Goal: Transaction & Acquisition: Obtain resource

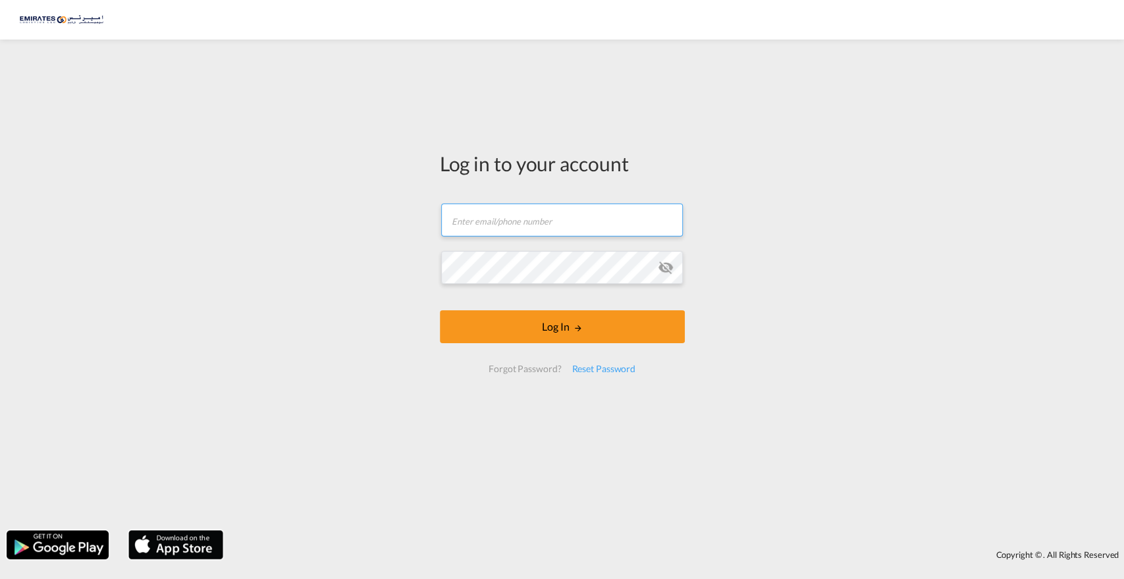
click at [551, 220] on input "text" at bounding box center [562, 219] width 242 height 33
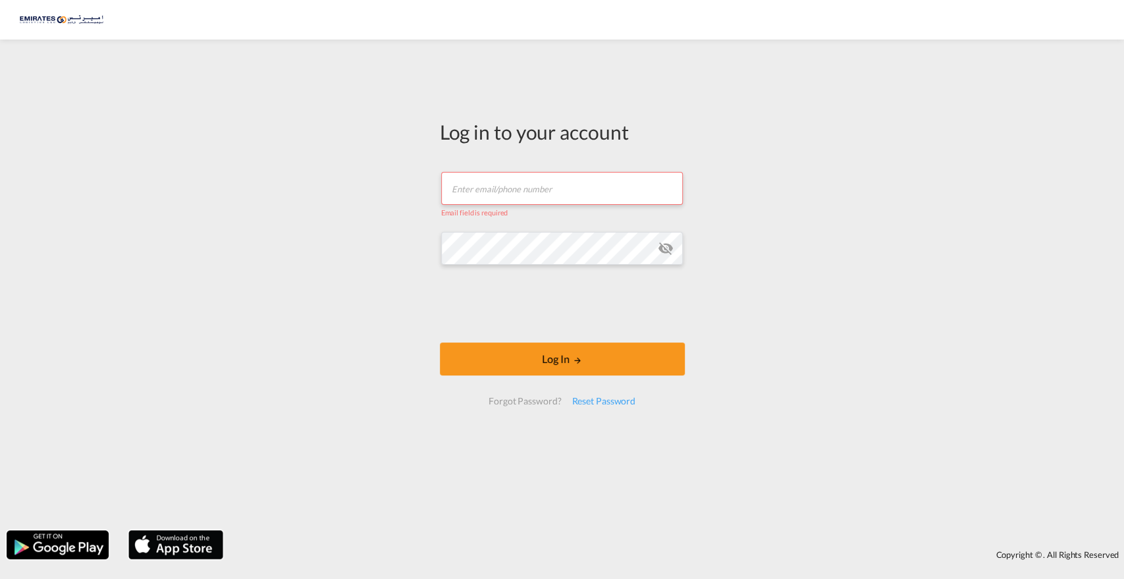
type input "[EMAIL_ADDRESS][DOMAIN_NAME]"
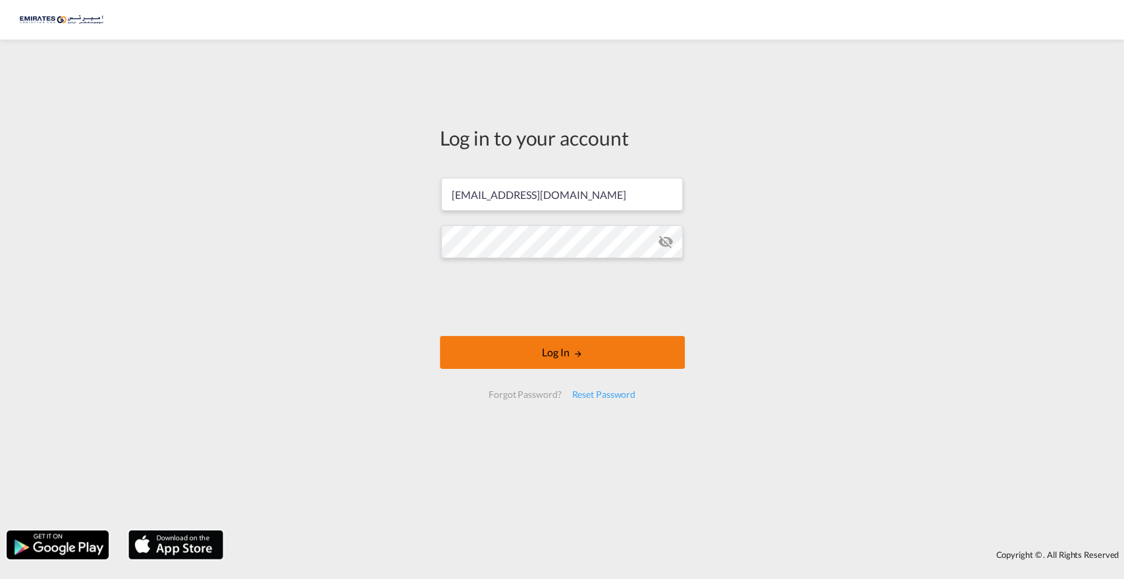
click at [550, 355] on button "Log In" at bounding box center [562, 352] width 245 height 33
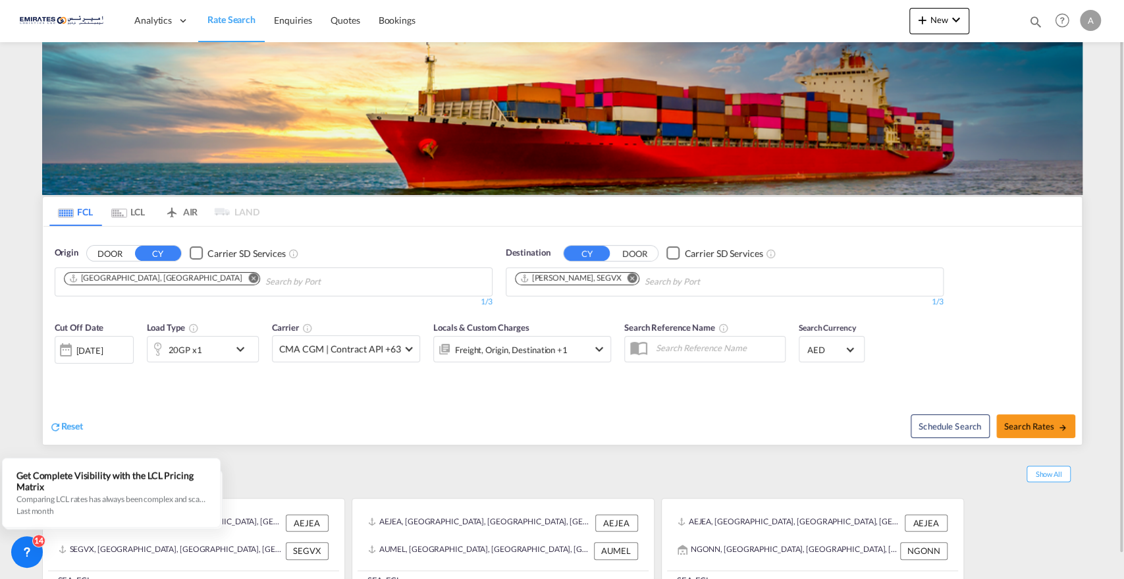
click at [628, 276] on md-icon "Remove" at bounding box center [633, 278] width 10 height 10
type input "dar es"
click at [556, 310] on div "[GEOGRAPHIC_DATA] [GEOGRAPHIC_DATA], [GEOGRAPHIC_DATA] TZDAR" at bounding box center [616, 314] width 250 height 45
click at [1037, 430] on span "Search Rates" at bounding box center [1035, 426] width 63 height 11
type input "AEJEA to TZDAR / [DATE]"
